Goal: Find specific page/section: Find specific page/section

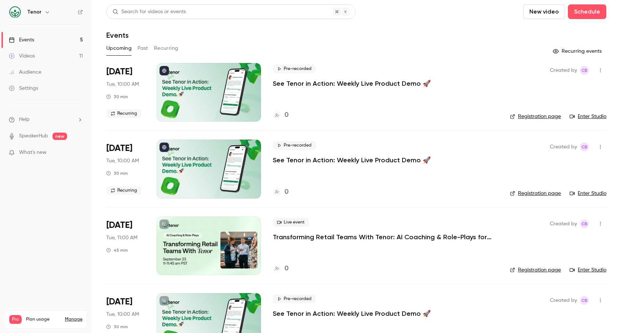
scroll to position [109, 0]
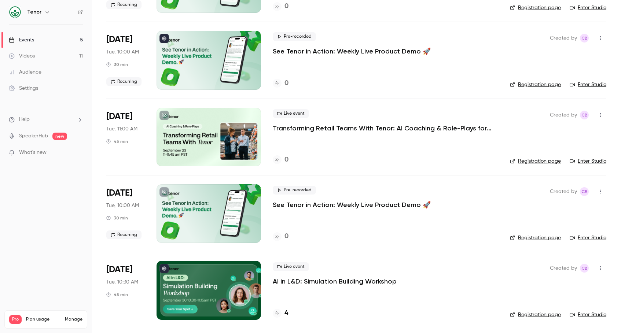
click at [282, 313] on div "4" at bounding box center [280, 314] width 15 height 10
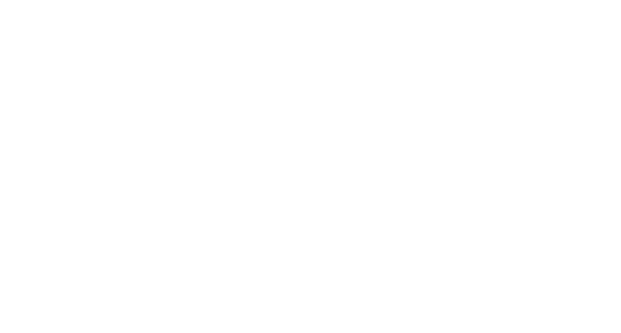
click at [224, 0] on html at bounding box center [310, 0] width 621 height 0
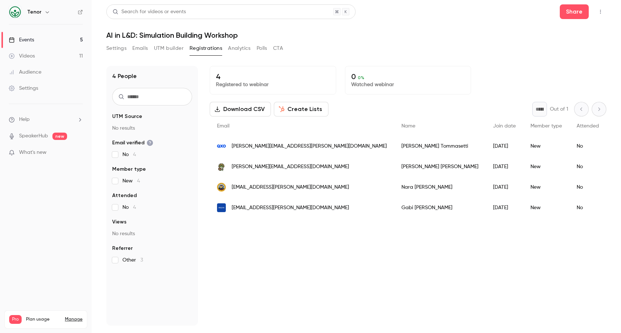
click at [11, 39] on icon at bounding box center [12, 40] width 6 height 6
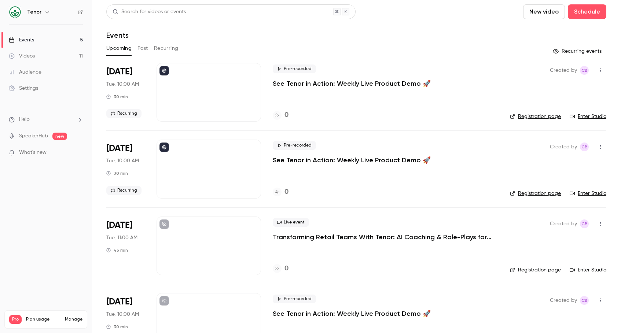
scroll to position [109, 0]
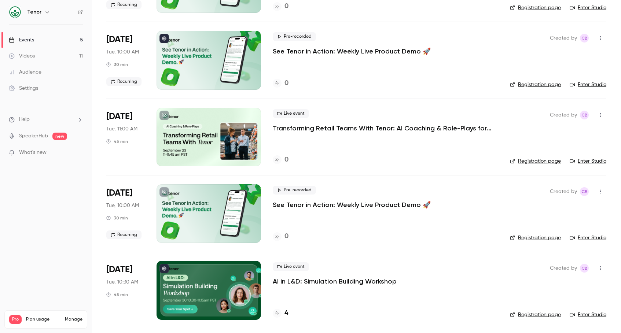
click at [532, 316] on link "Registration page" at bounding box center [535, 314] width 51 height 7
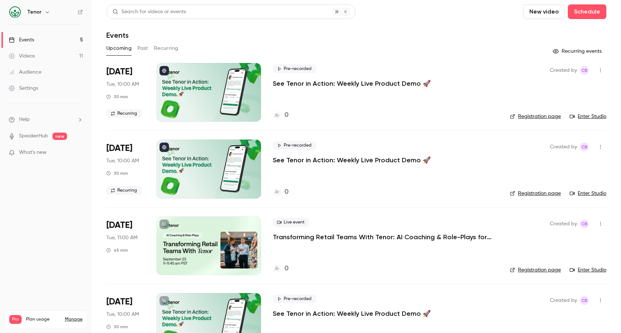
click at [170, 48] on button "Recurring" at bounding box center [166, 49] width 25 height 12
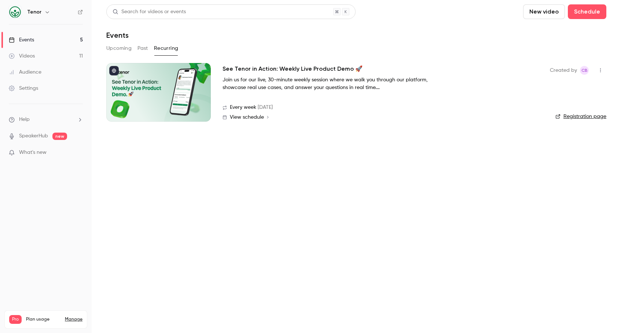
click at [589, 118] on link "Registration page" at bounding box center [580, 116] width 51 height 7
